Goal: Entertainment & Leisure: Consume media (video, audio)

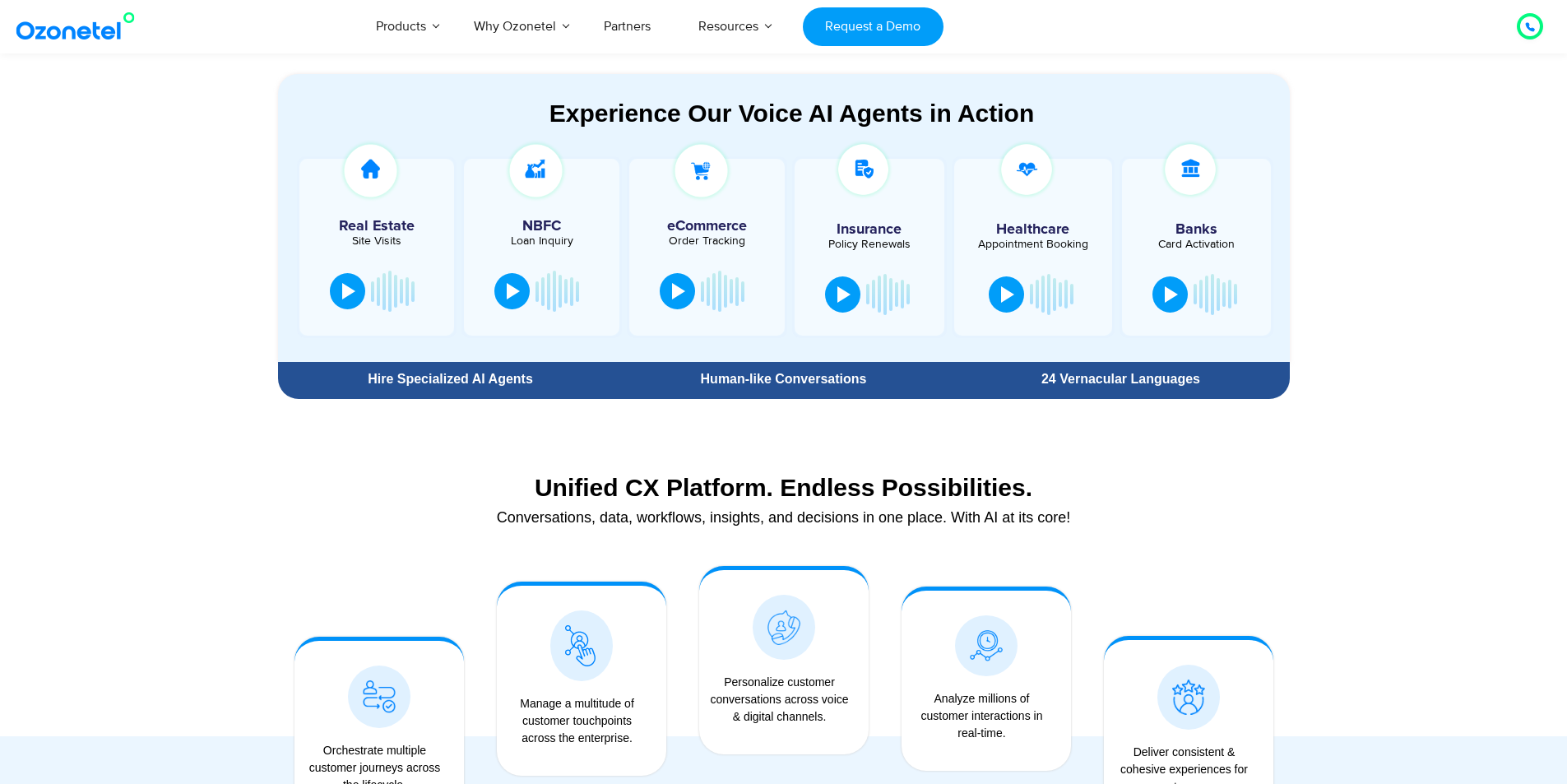
scroll to position [904, 0]
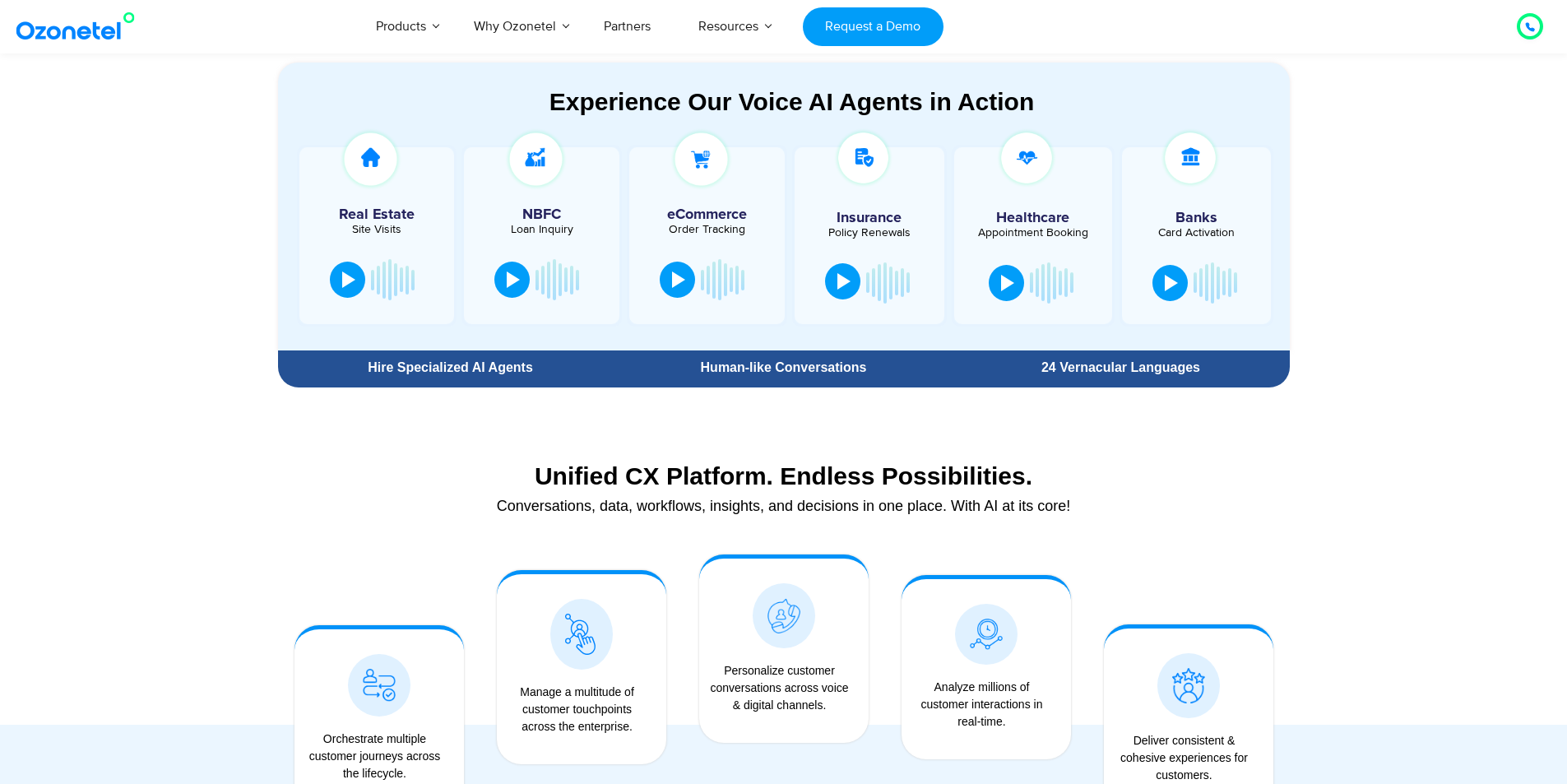
click at [832, 285] on button at bounding box center [843, 281] width 35 height 36
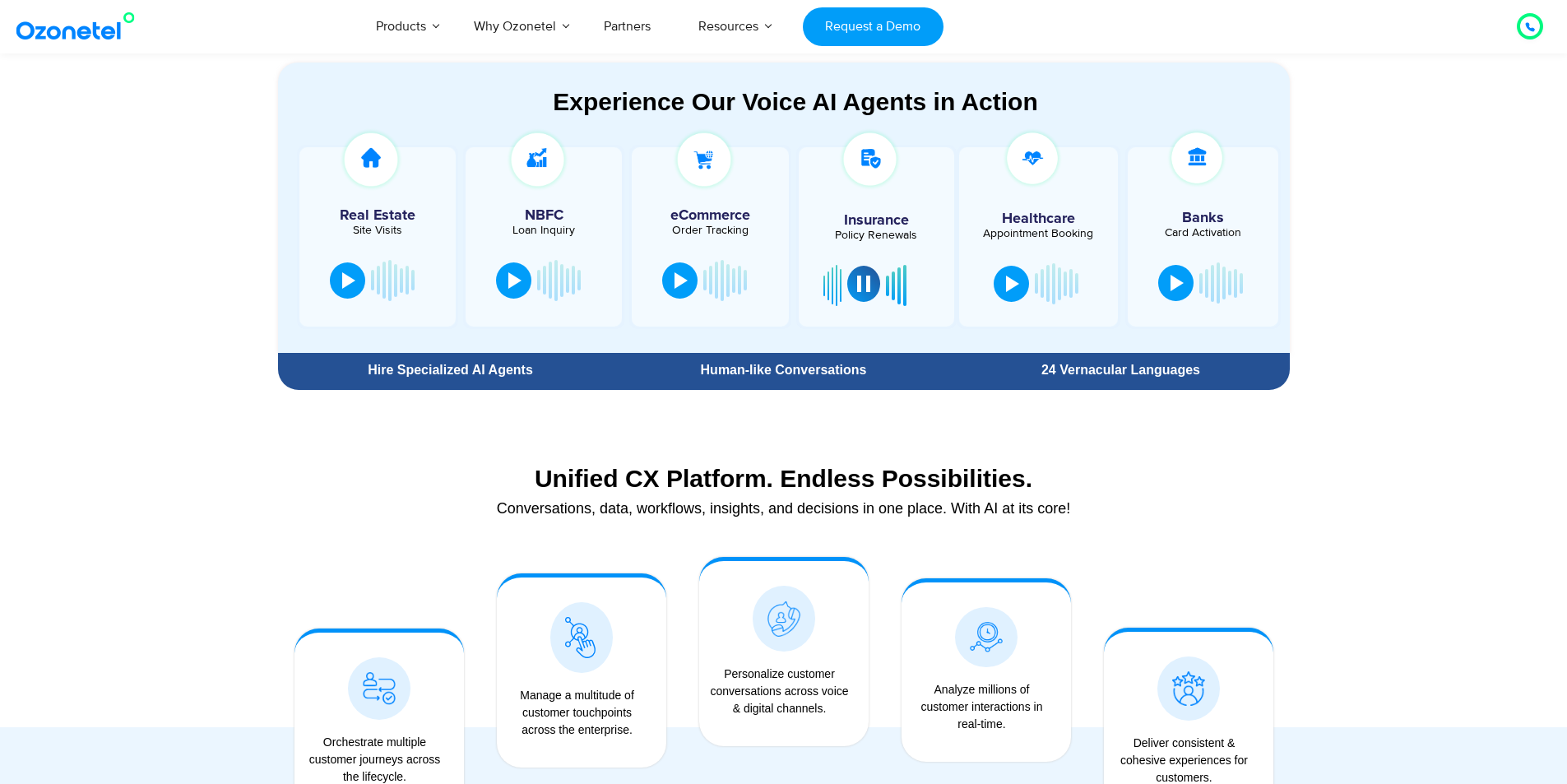
click at [862, 277] on div at bounding box center [864, 283] width 14 height 16
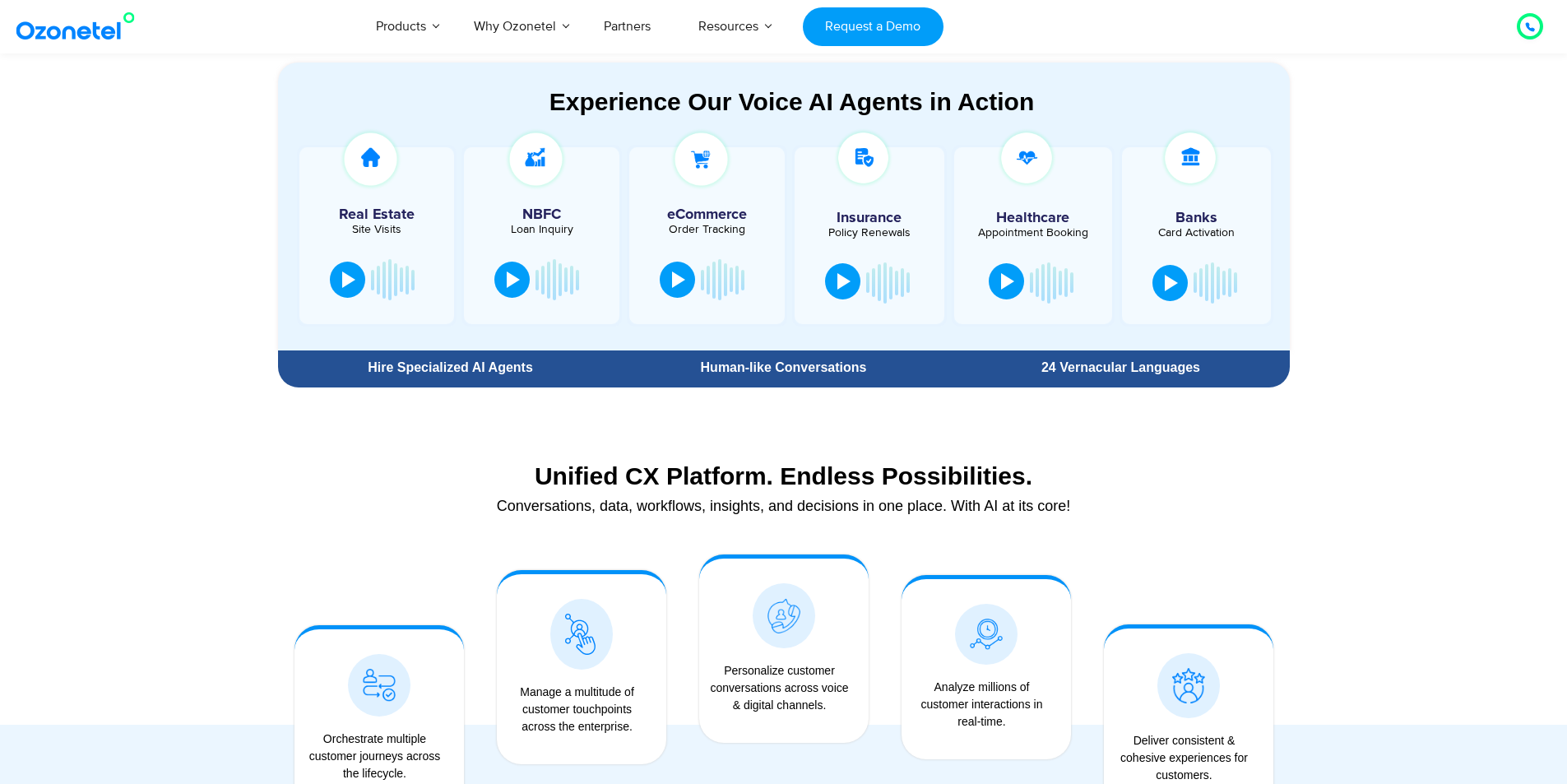
click at [1002, 283] on div at bounding box center [1008, 281] width 14 height 16
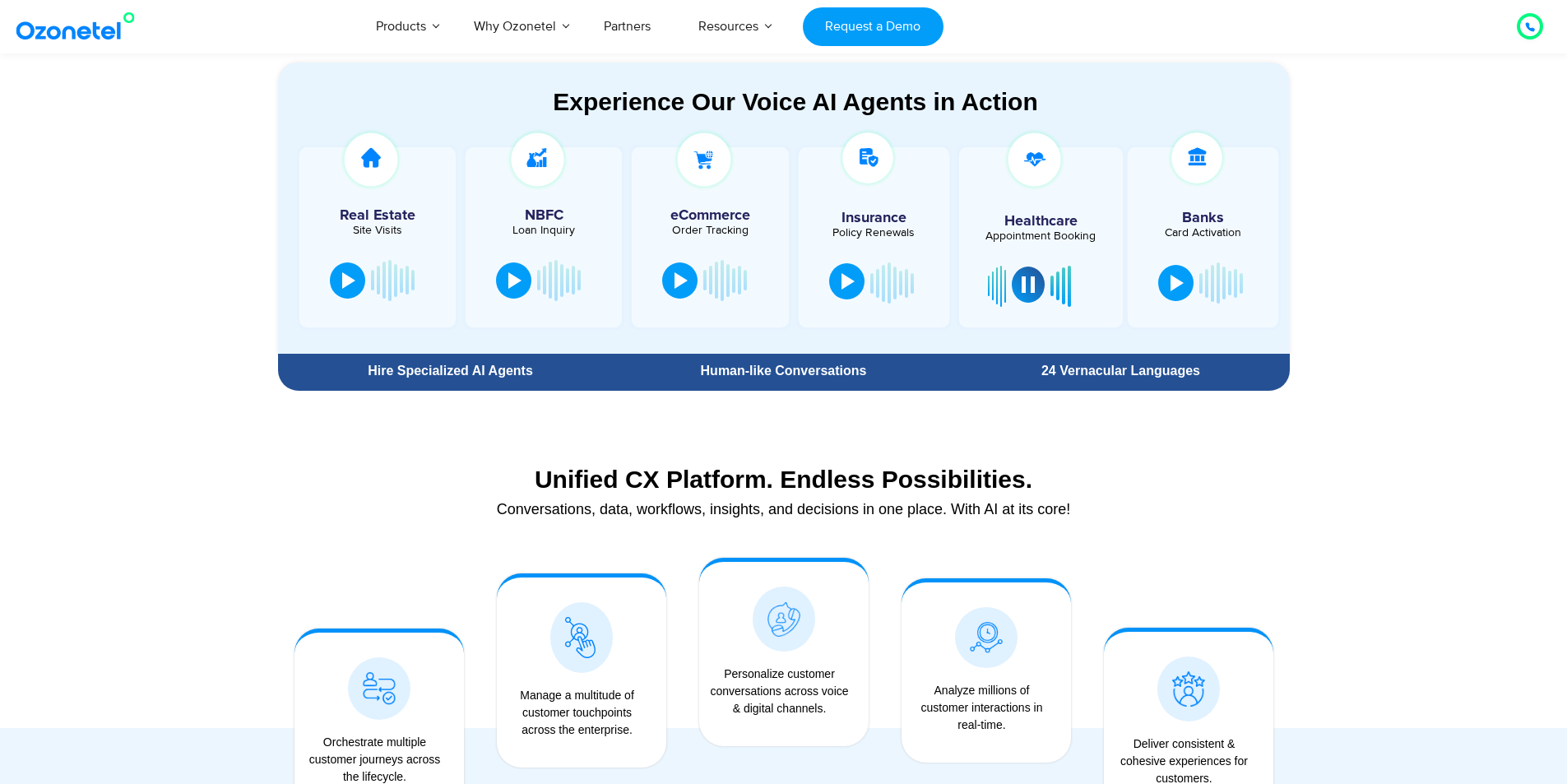
click at [1027, 282] on div at bounding box center [1029, 284] width 14 height 16
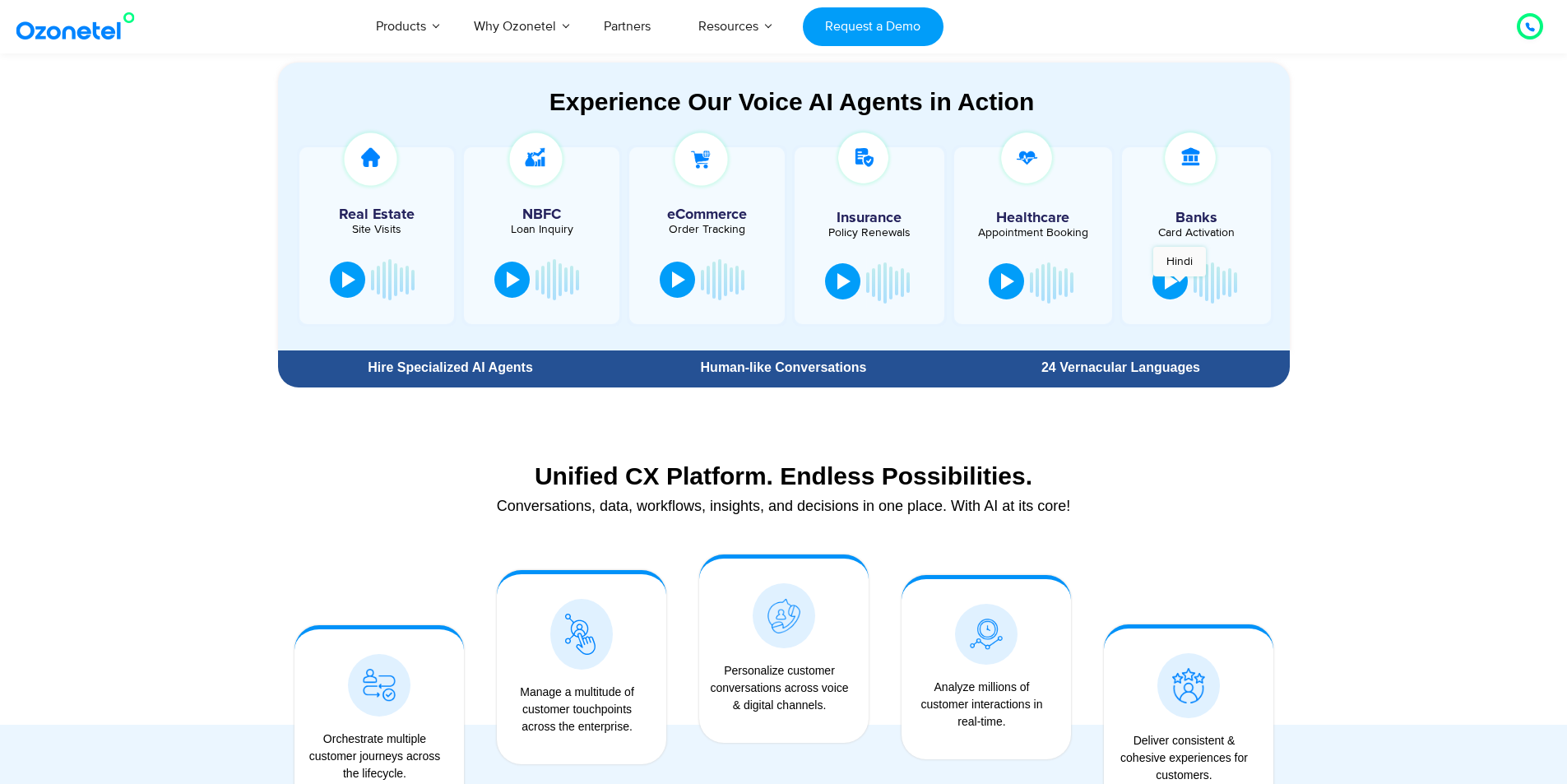
click at [1180, 285] on button at bounding box center [1170, 281] width 35 height 36
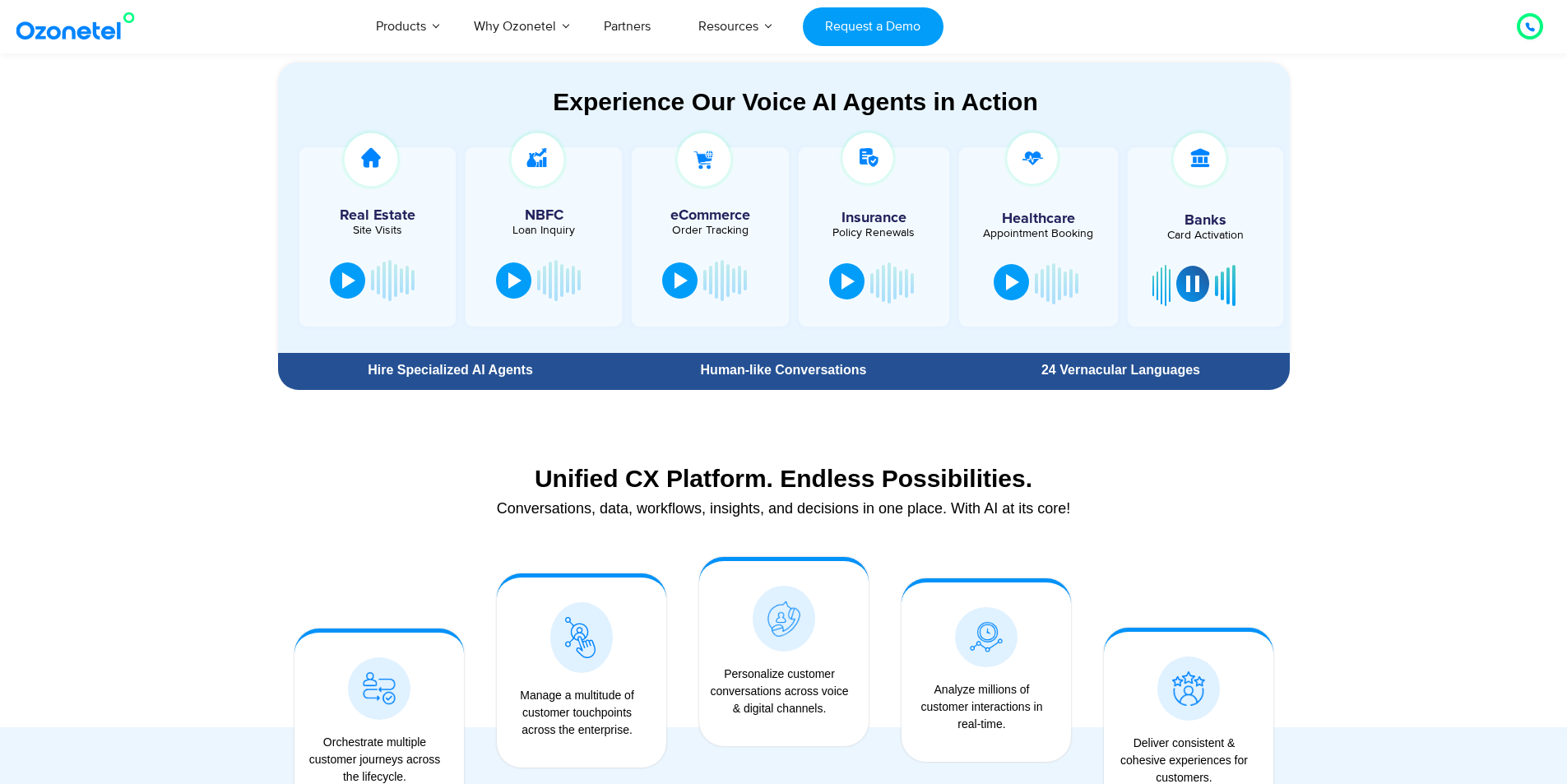
click at [1192, 286] on div at bounding box center [1194, 283] width 14 height 16
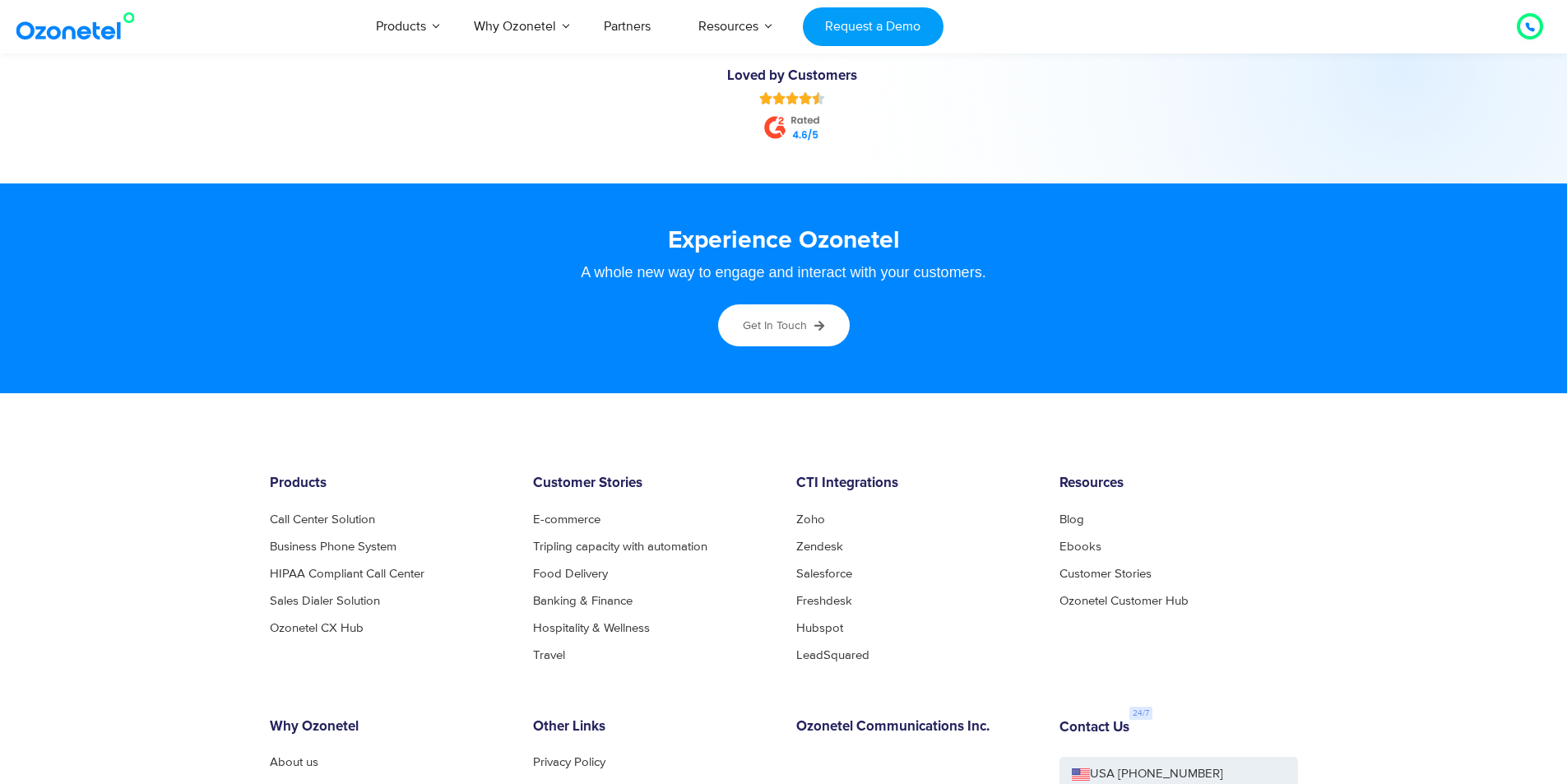
scroll to position [8884, 0]
